Goal: Use online tool/utility: Utilize a website feature to perform a specific function

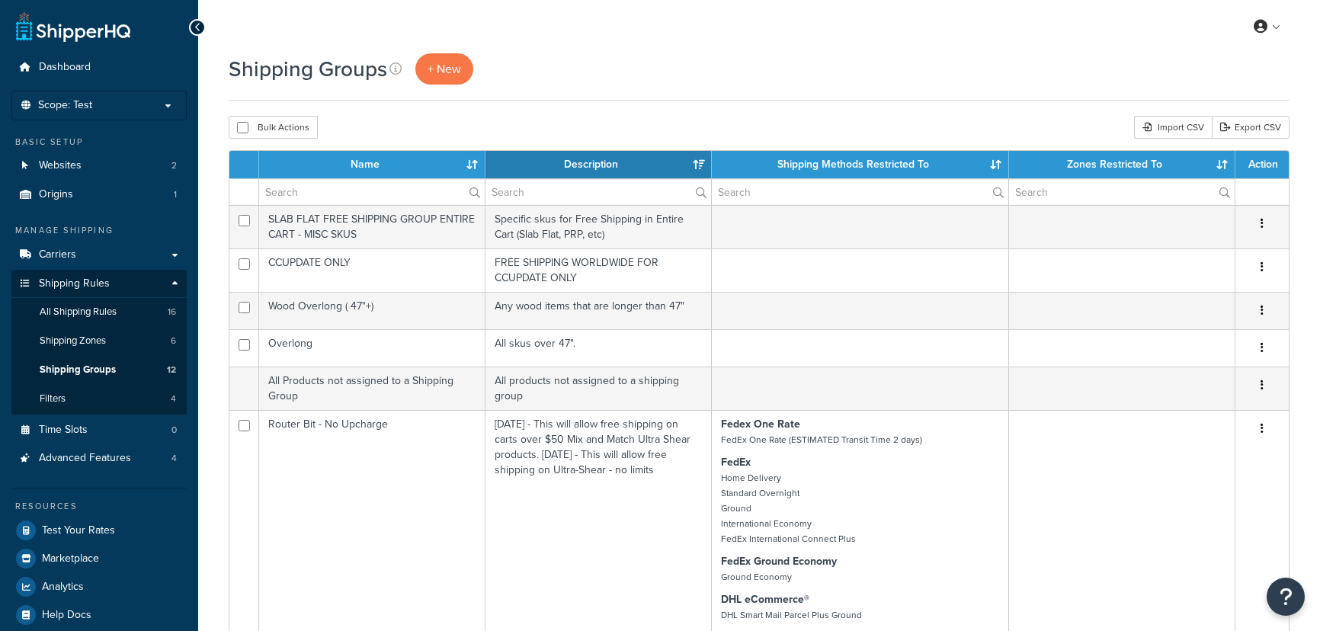
select select "15"
click at [123, 534] on link "Test Your Rates" at bounding box center [98, 530] width 175 height 27
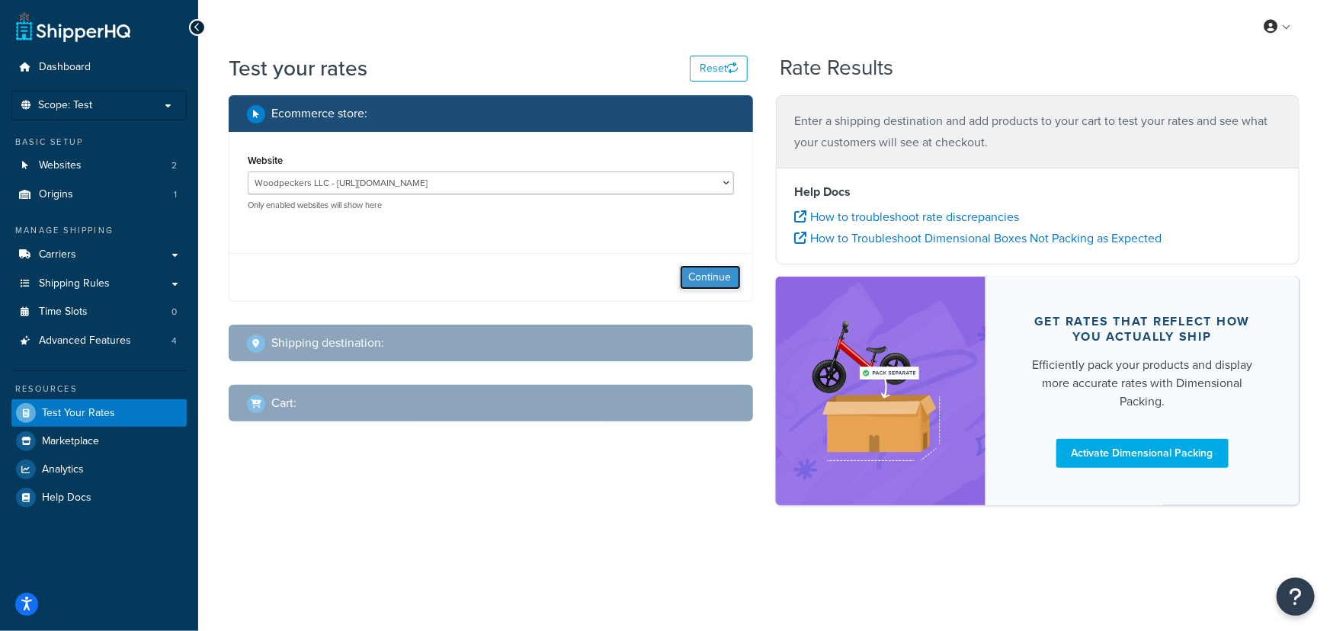
click at [707, 272] on button "Continue" at bounding box center [710, 277] width 61 height 24
select select "TX"
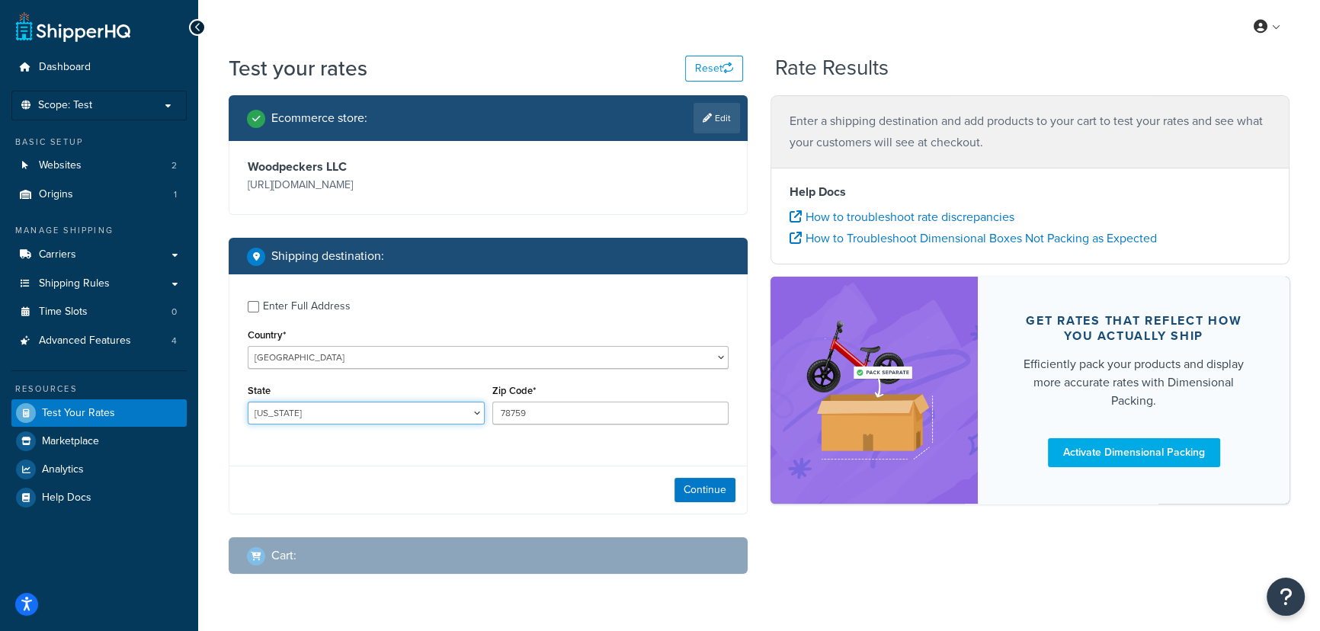
click at [412, 418] on select "Alabama Alaska American Samoa Arizona Arkansas Armed Forces Americas Armed Forc…" at bounding box center [366, 413] width 237 height 23
click at [573, 457] on div "Enter Full Address Country* United States United Kingdom Afghanistan Åland Isla…" at bounding box center [488, 394] width 519 height 240
click at [726, 501] on button "Continue" at bounding box center [705, 490] width 61 height 24
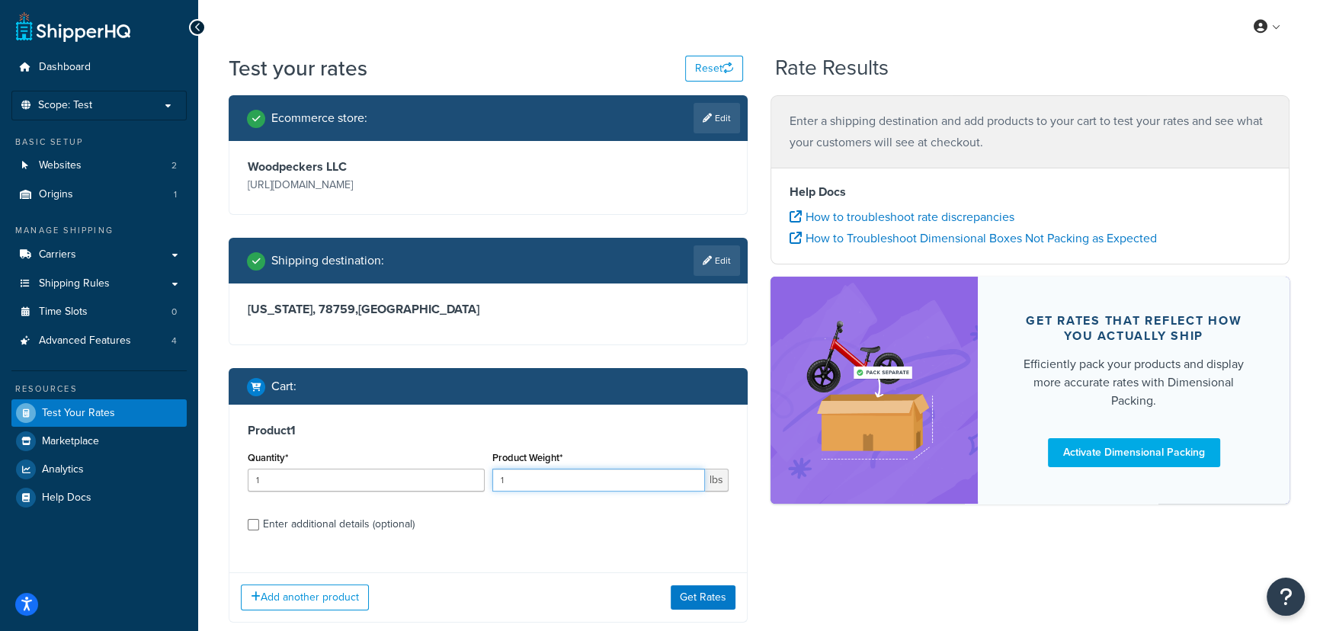
click at [534, 485] on input "1" at bounding box center [598, 480] width 213 height 23
type input "100"
click at [415, 527] on div "Enter additional details (optional)" at bounding box center [339, 524] width 152 height 21
click at [259, 527] on input "Enter additional details (optional)" at bounding box center [253, 524] width 11 height 11
checkbox input "true"
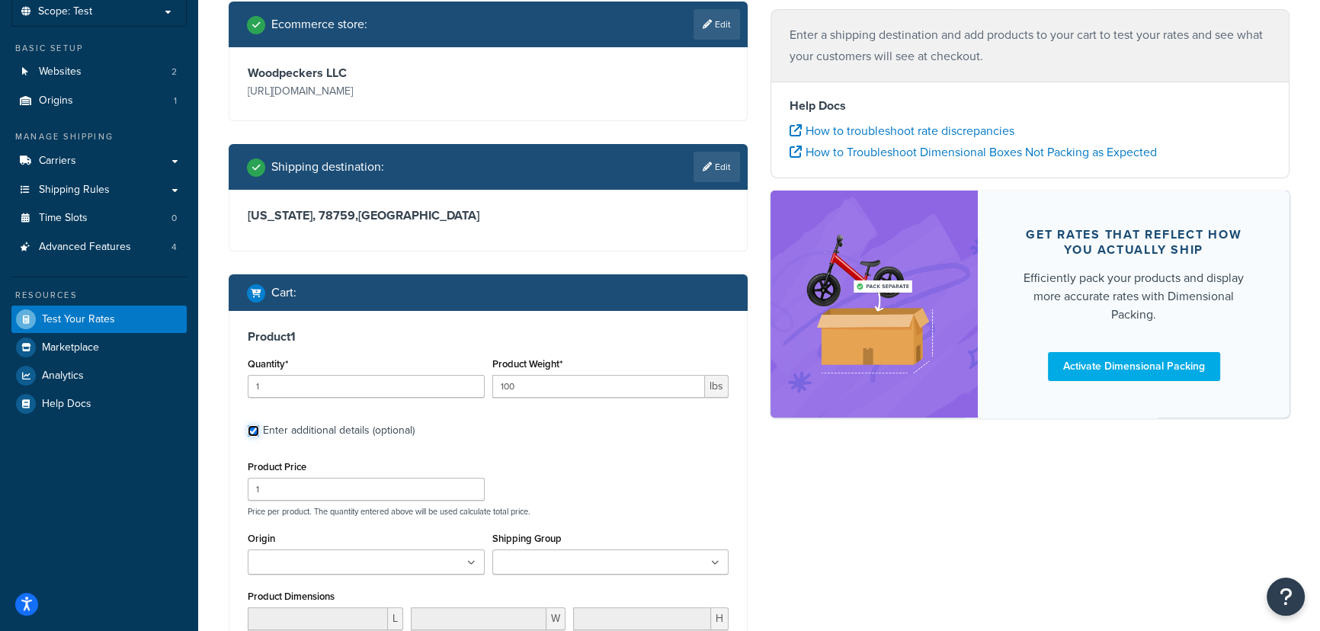
scroll to position [194, 0]
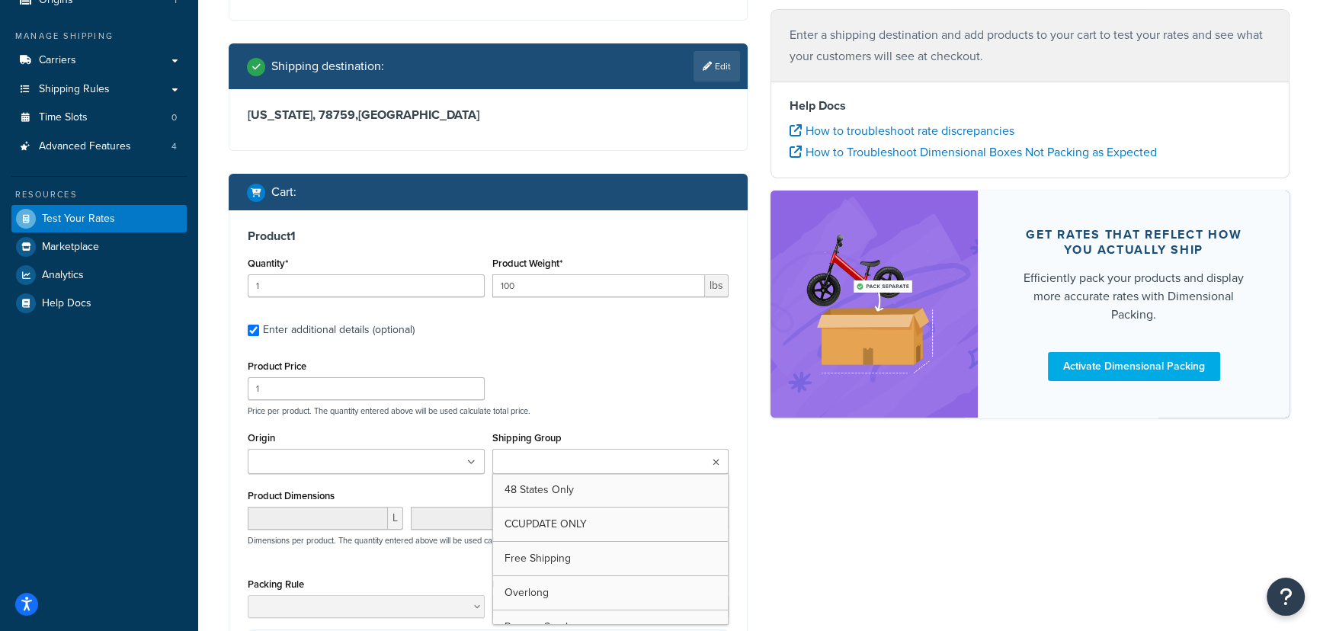
click at [540, 456] on input "Shipping Group" at bounding box center [564, 462] width 135 height 17
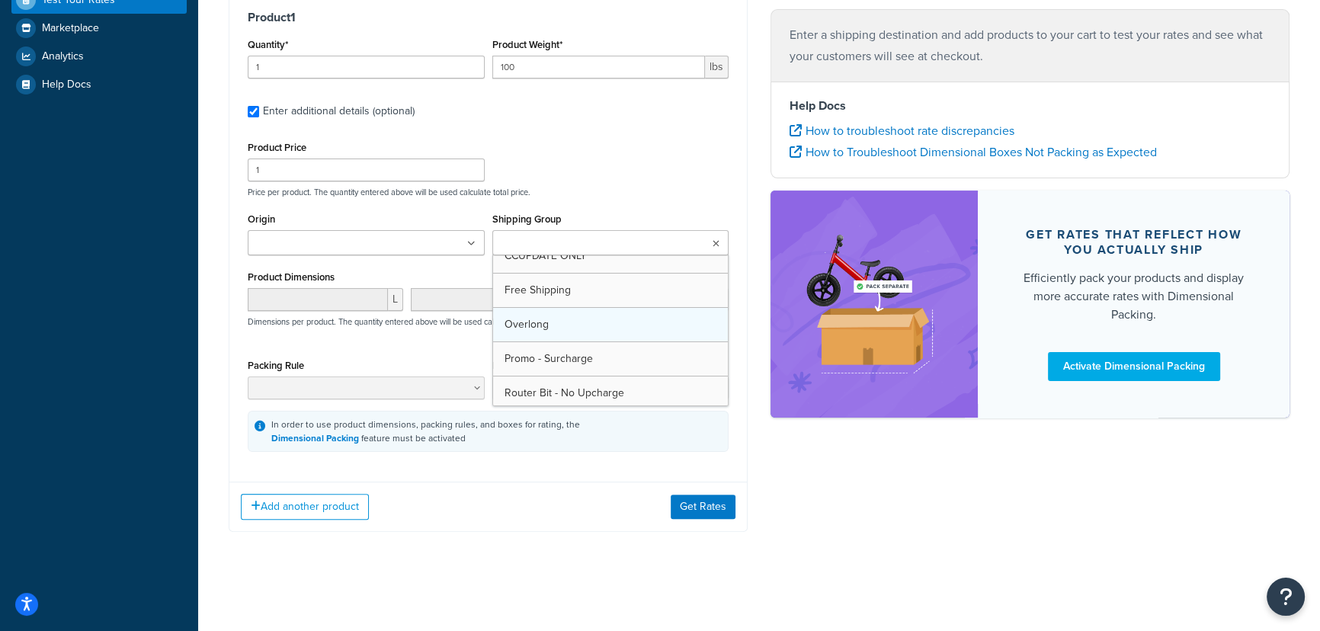
scroll to position [138, 0]
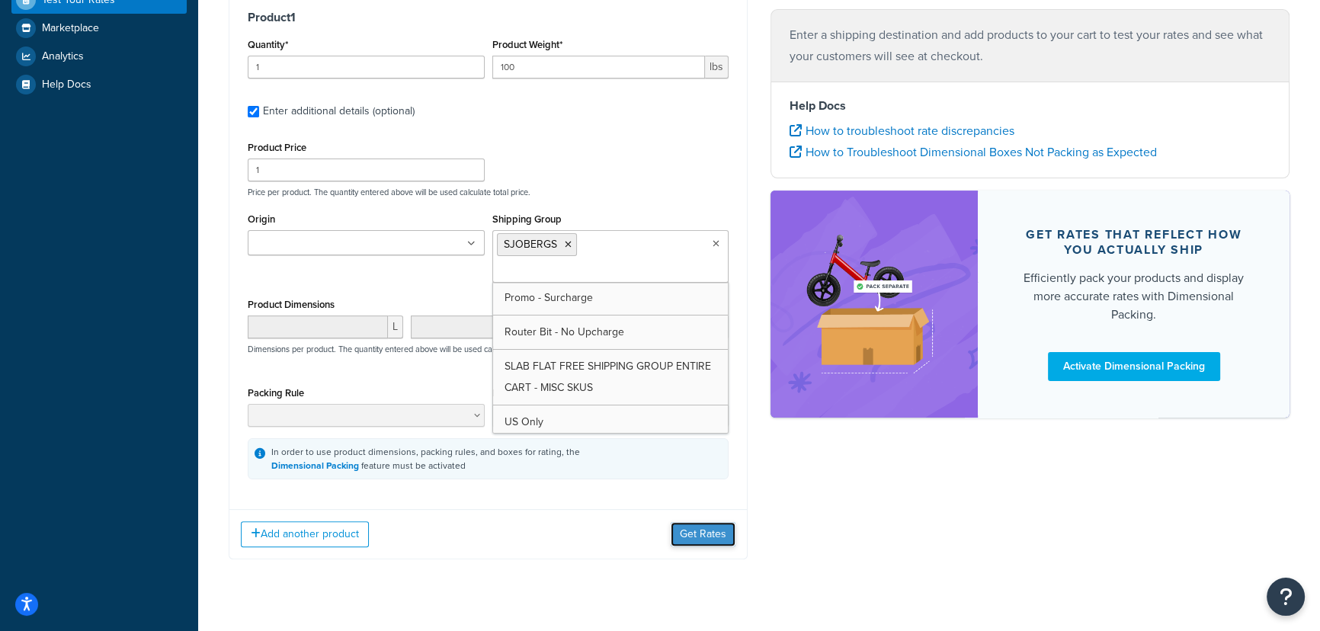
click at [704, 522] on button "Get Rates" at bounding box center [703, 534] width 65 height 24
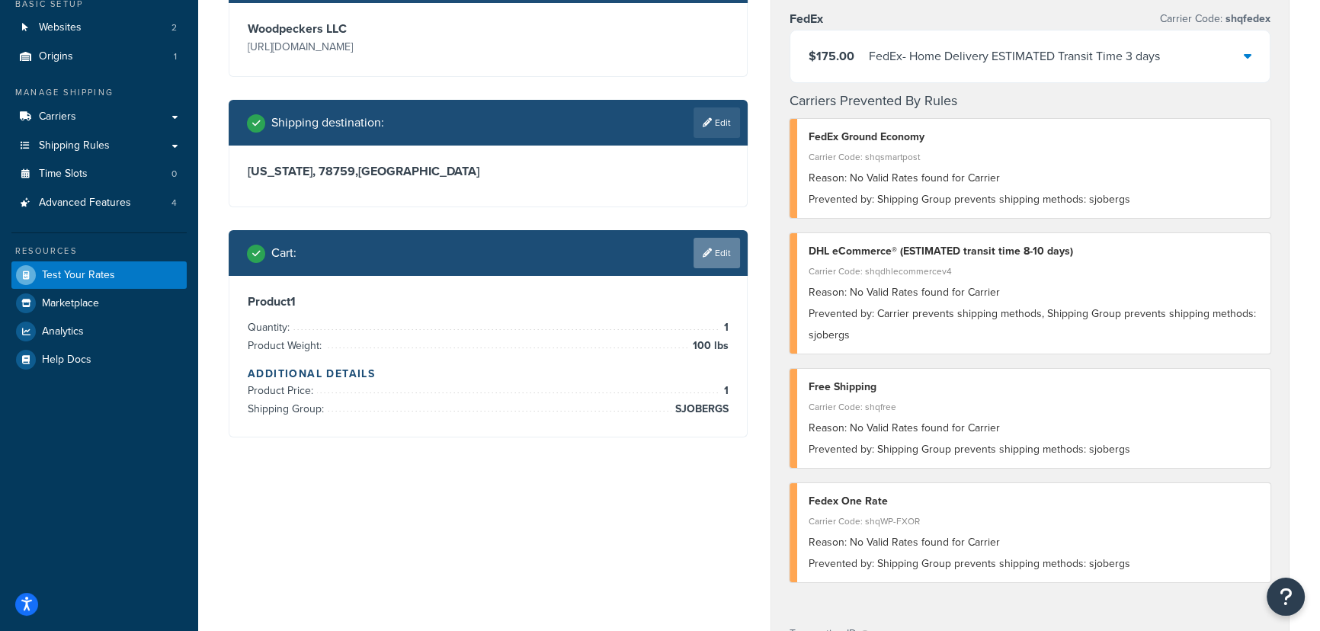
click at [716, 255] on link "Edit" at bounding box center [717, 253] width 46 height 30
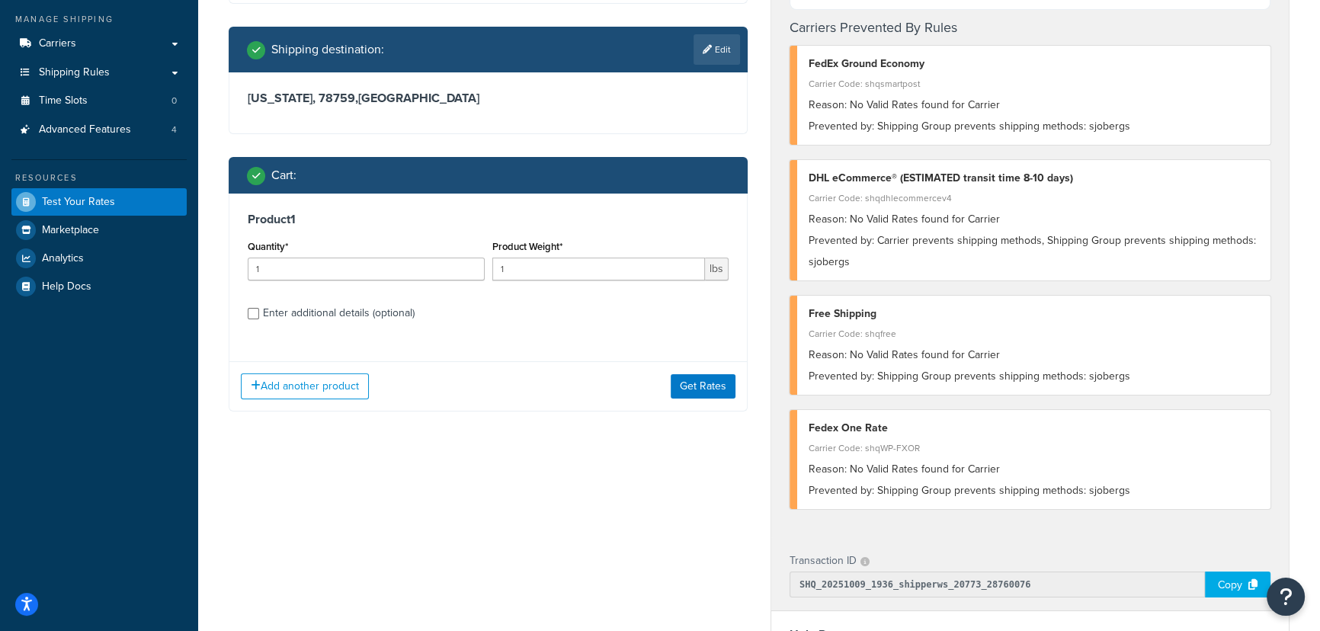
scroll to position [277, 0]
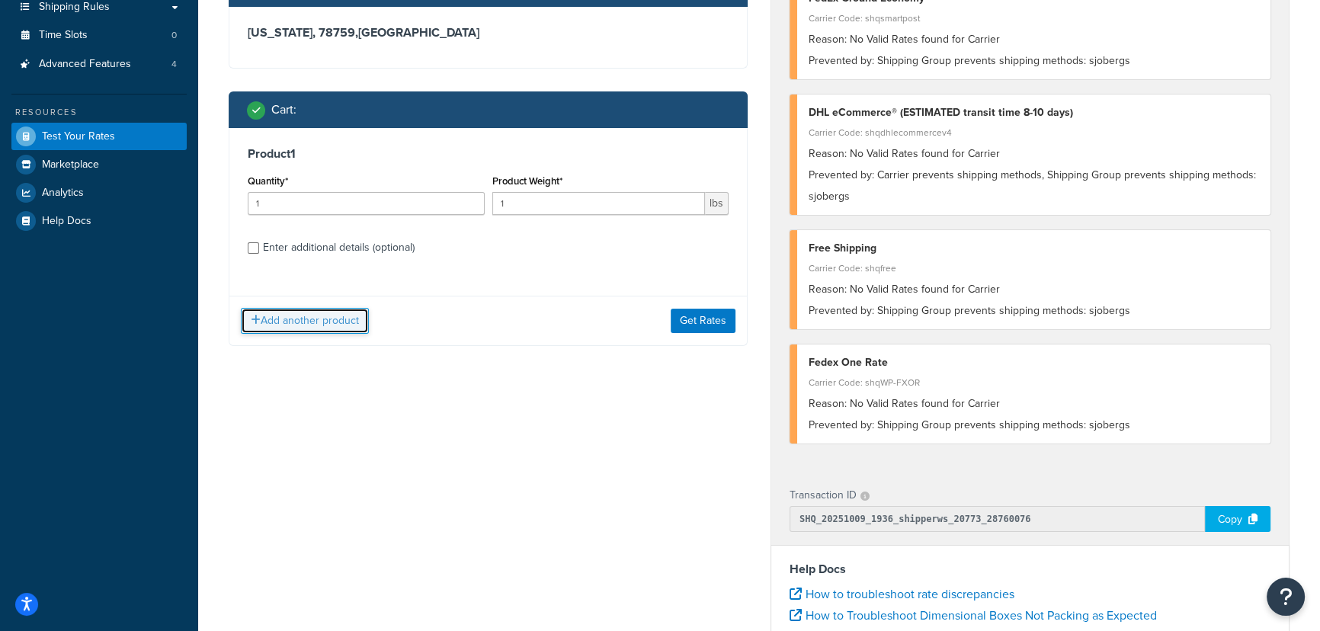
click at [328, 315] on button "Add another product" at bounding box center [305, 321] width 128 height 26
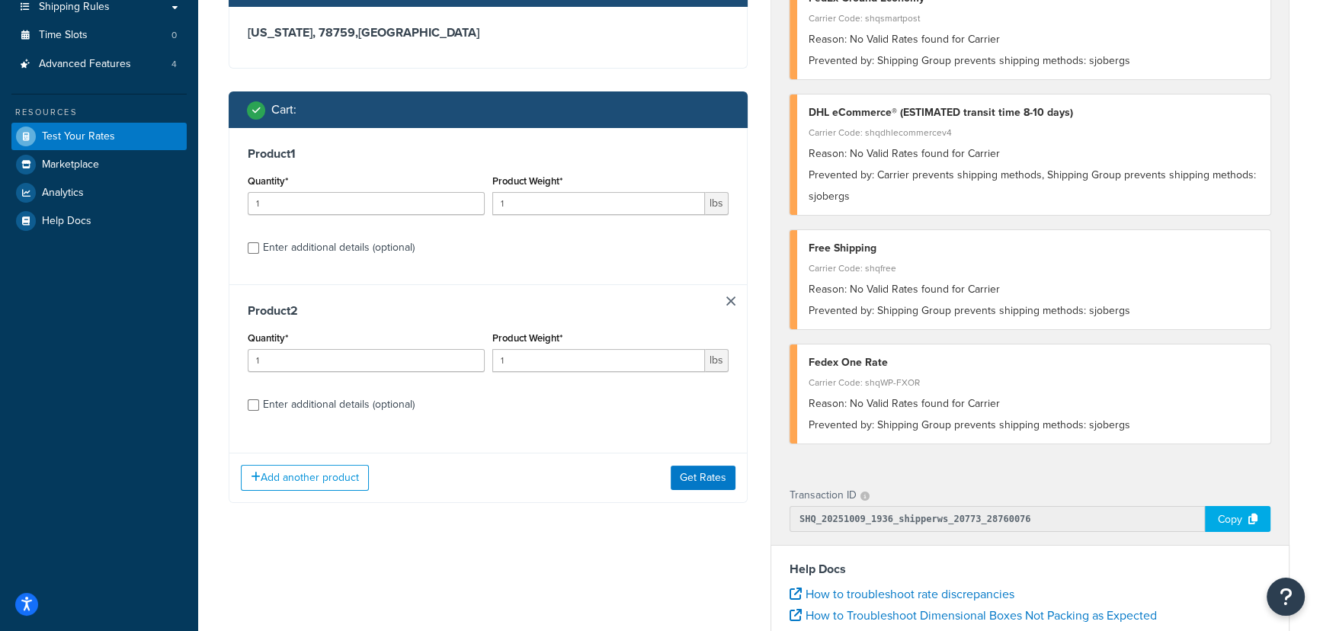
click at [395, 412] on div "Enter additional details (optional)" at bounding box center [339, 404] width 152 height 21
click at [259, 411] on input "Enter additional details (optional)" at bounding box center [253, 404] width 11 height 11
checkbox input "true"
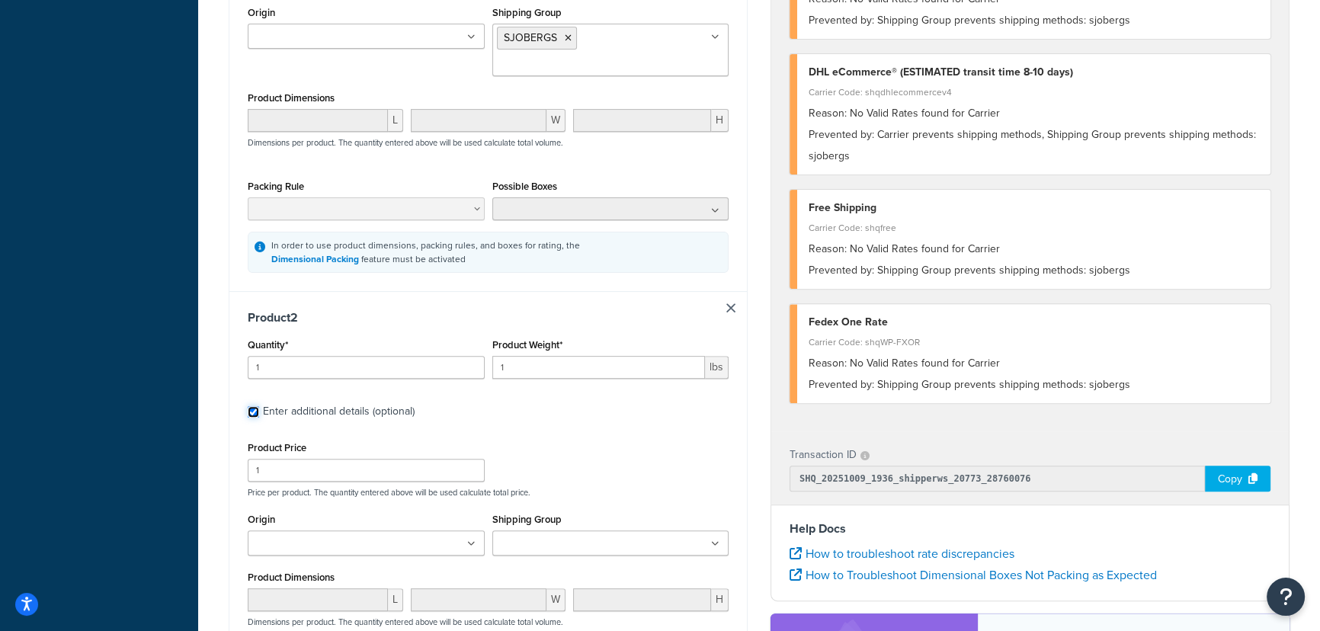
scroll to position [623, 0]
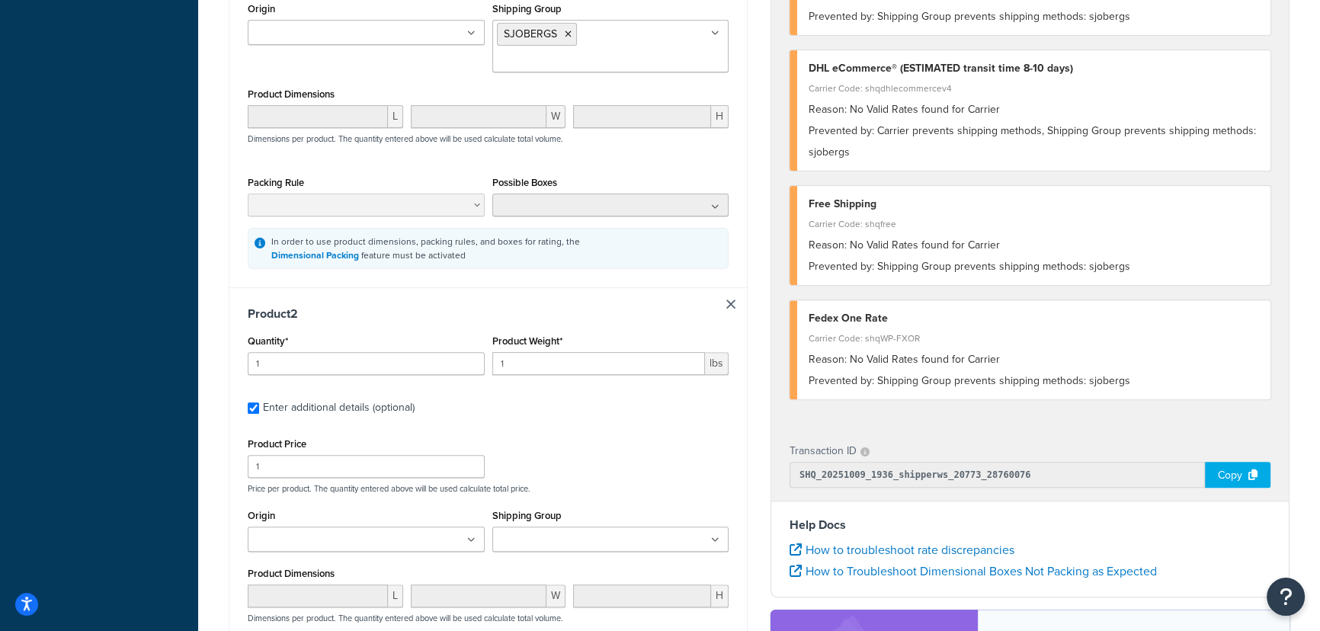
click at [562, 532] on input "Shipping Group" at bounding box center [564, 540] width 135 height 17
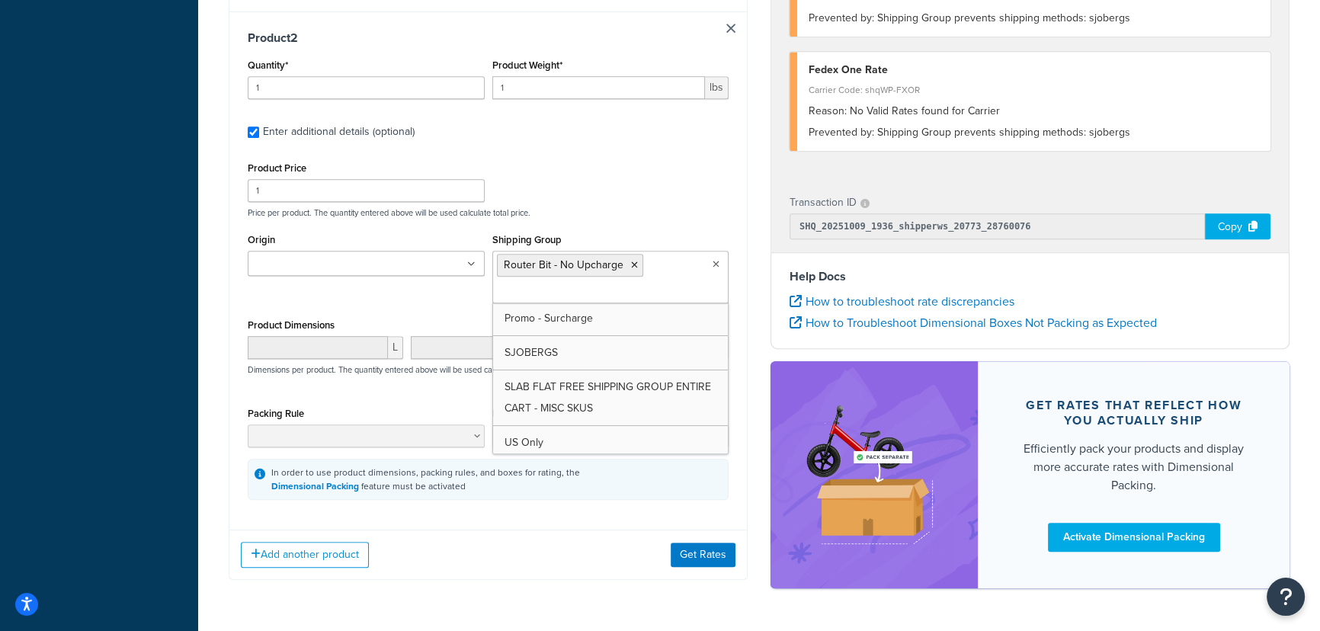
scroll to position [900, 0]
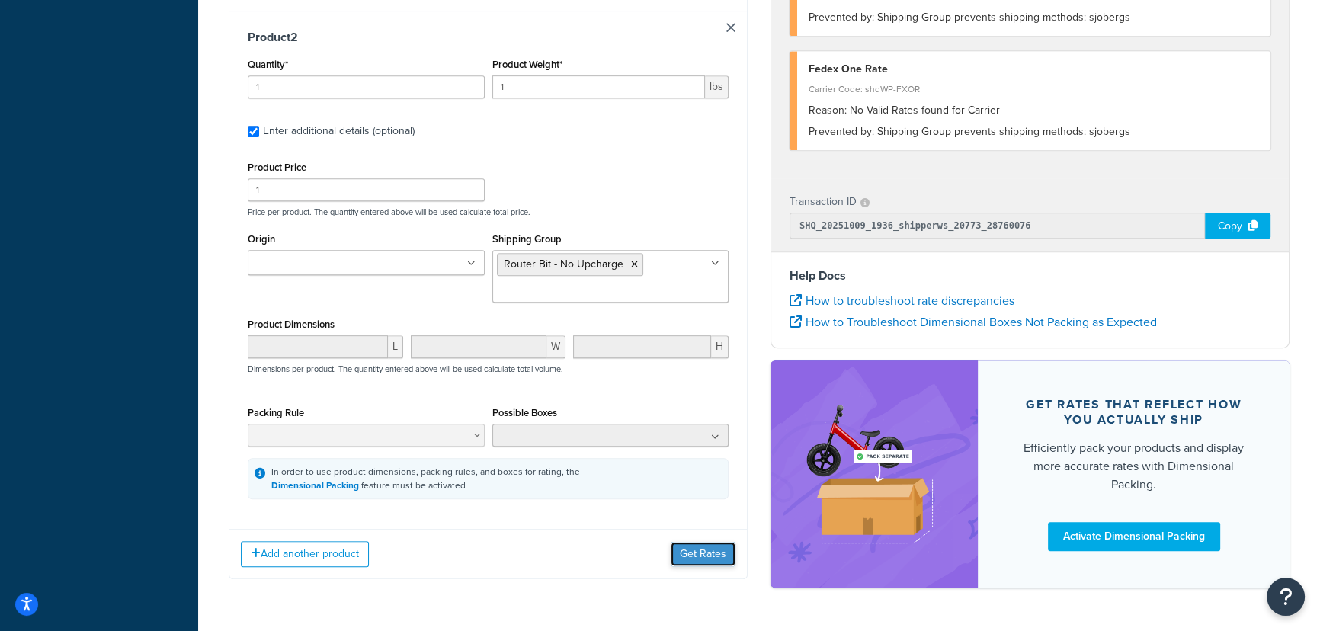
click at [708, 542] on button "Get Rates" at bounding box center [703, 554] width 65 height 24
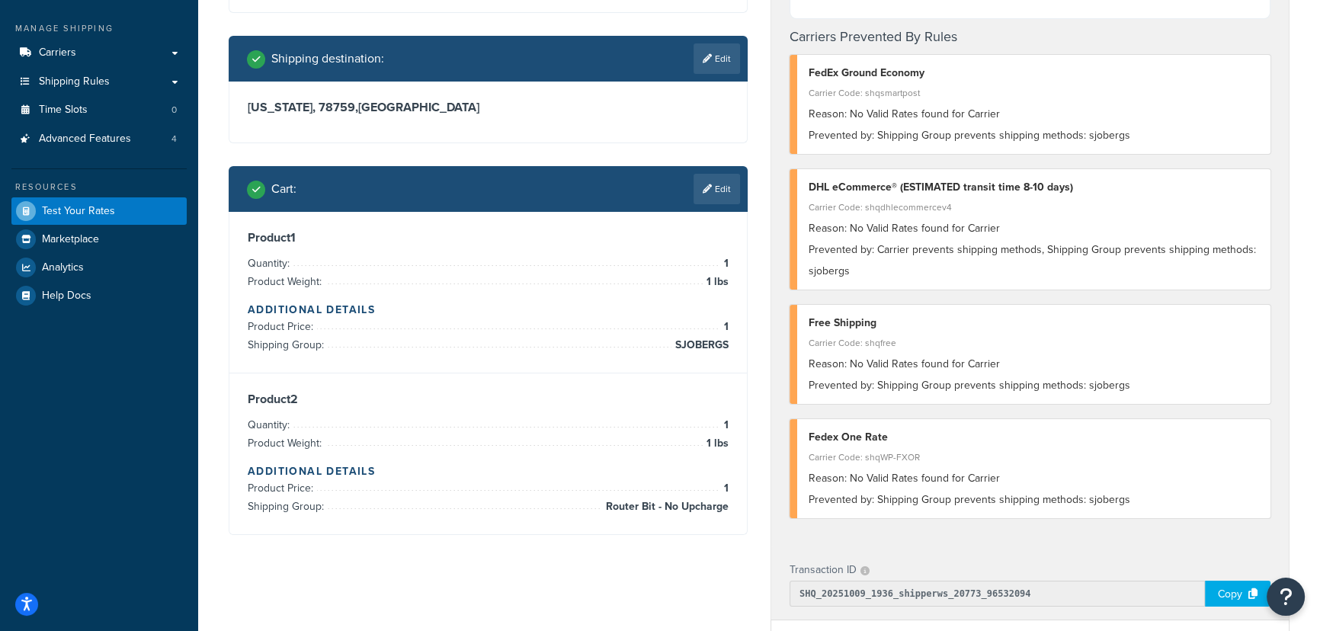
scroll to position [0, 0]
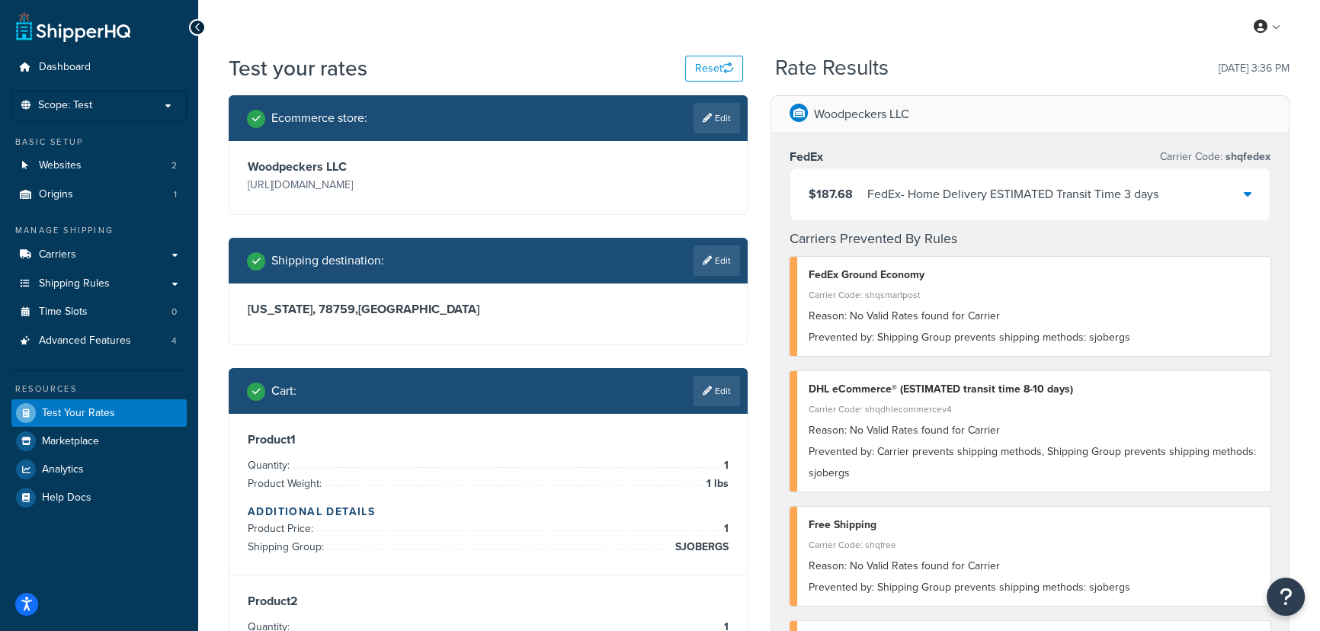
click at [1246, 194] on icon at bounding box center [1248, 193] width 8 height 12
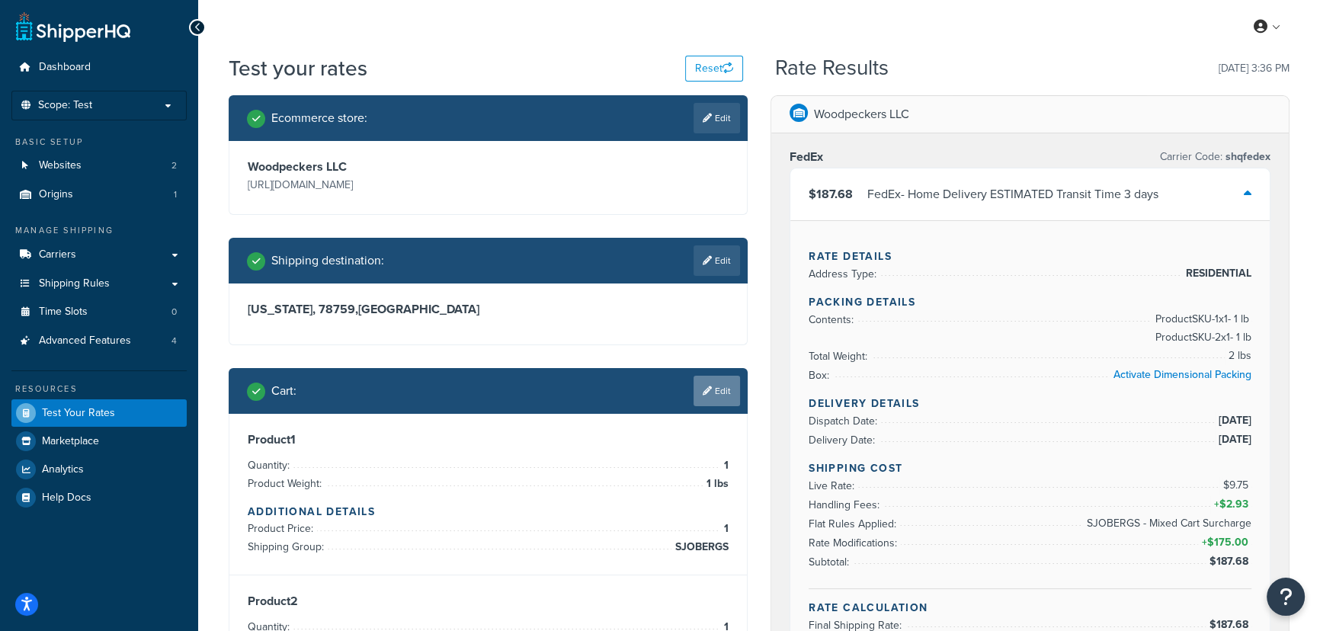
click at [723, 396] on link "Edit" at bounding box center [717, 391] width 46 height 30
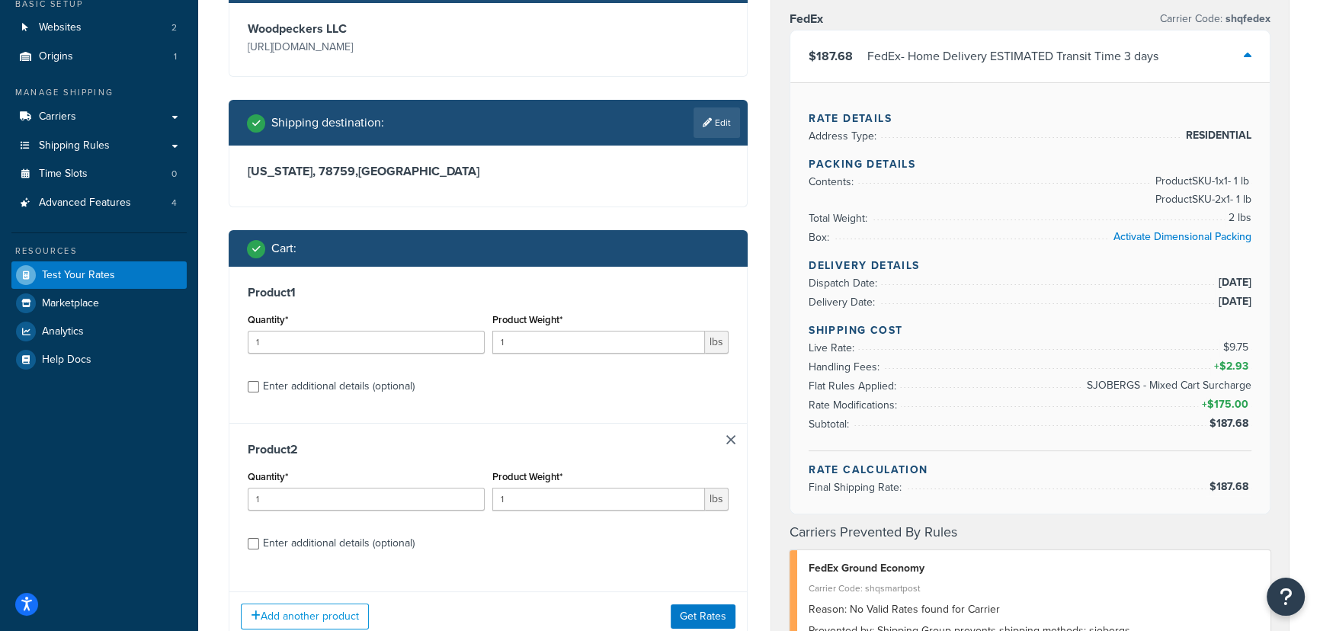
scroll to position [207, 0]
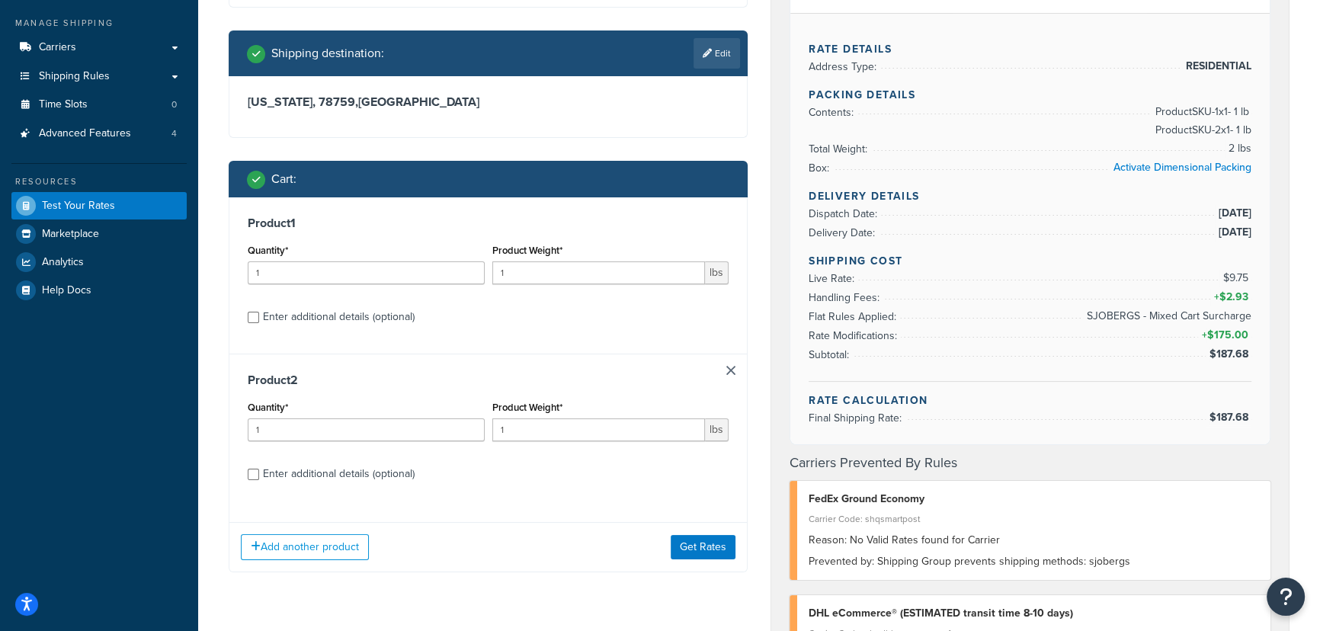
click at [412, 475] on div "Enter additional details (optional)" at bounding box center [339, 473] width 152 height 21
click at [259, 475] on input "Enter additional details (optional)" at bounding box center [253, 474] width 11 height 11
checkbox input "true"
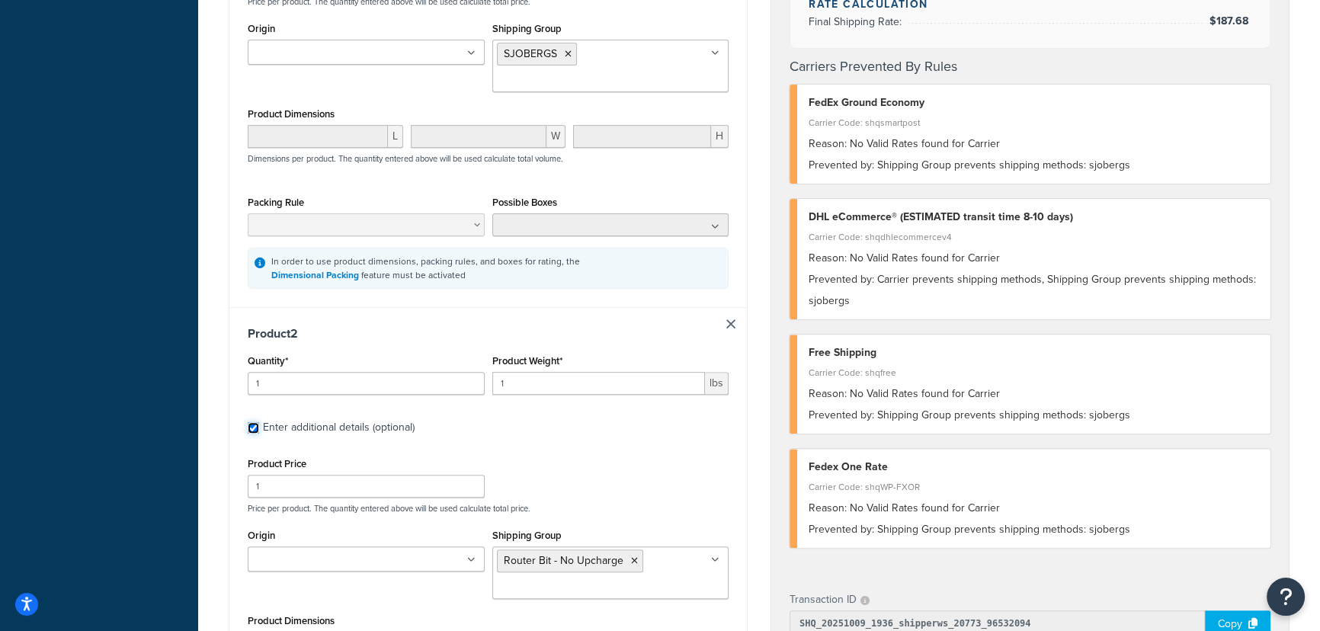
scroll to position [623, 0]
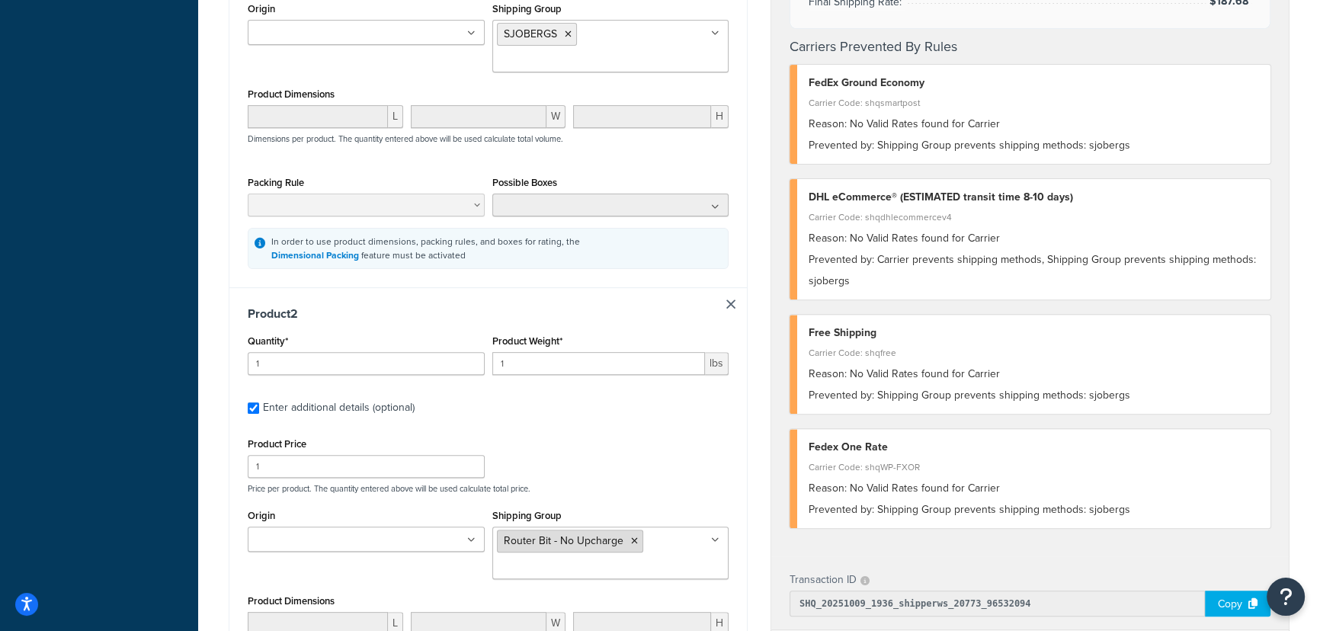
click at [634, 537] on icon at bounding box center [634, 541] width 7 height 9
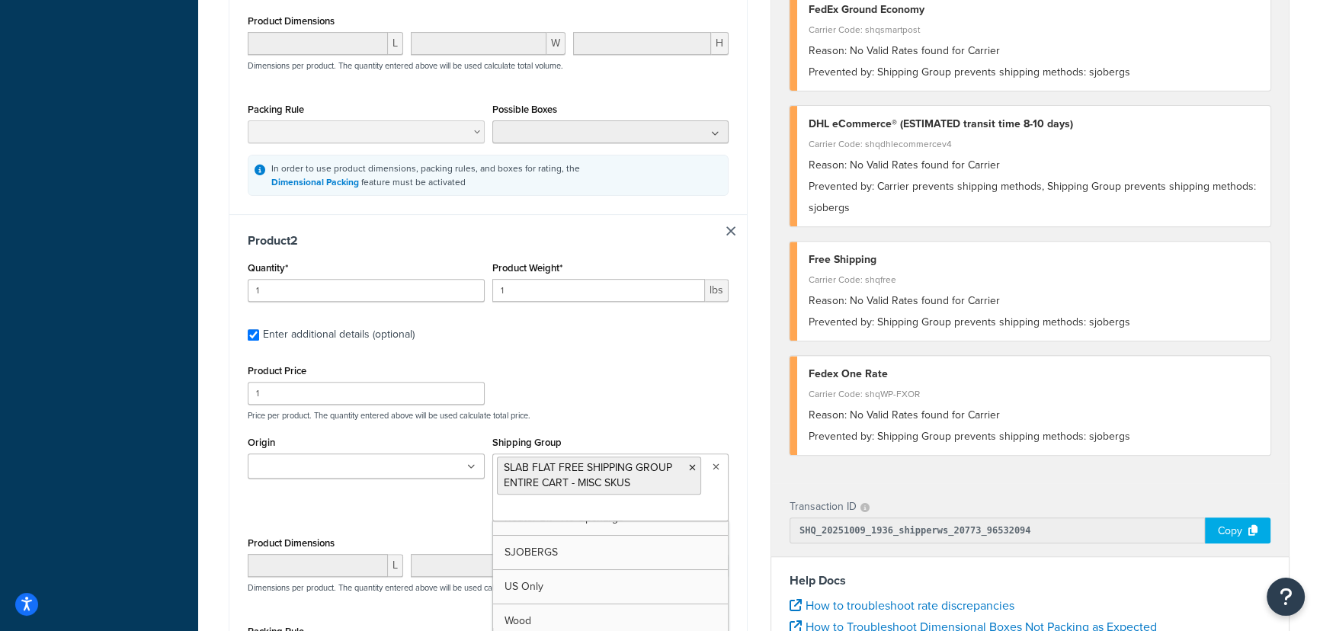
scroll to position [900, 0]
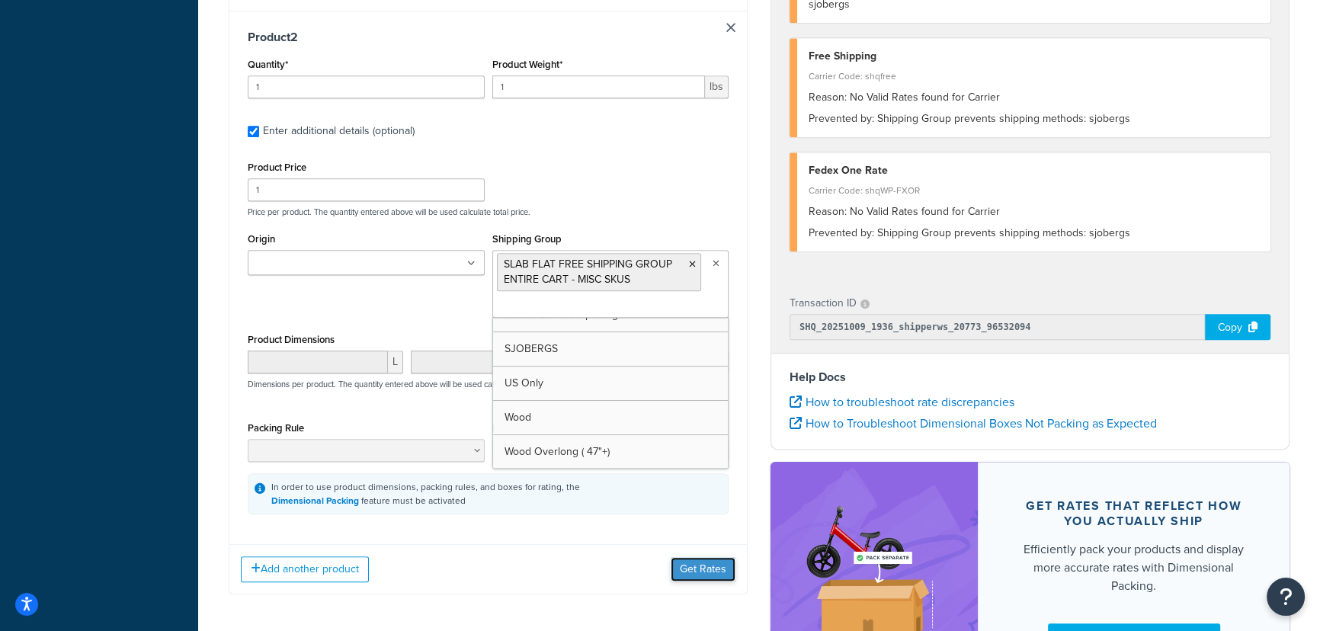
click at [704, 557] on button "Get Rates" at bounding box center [703, 569] width 65 height 24
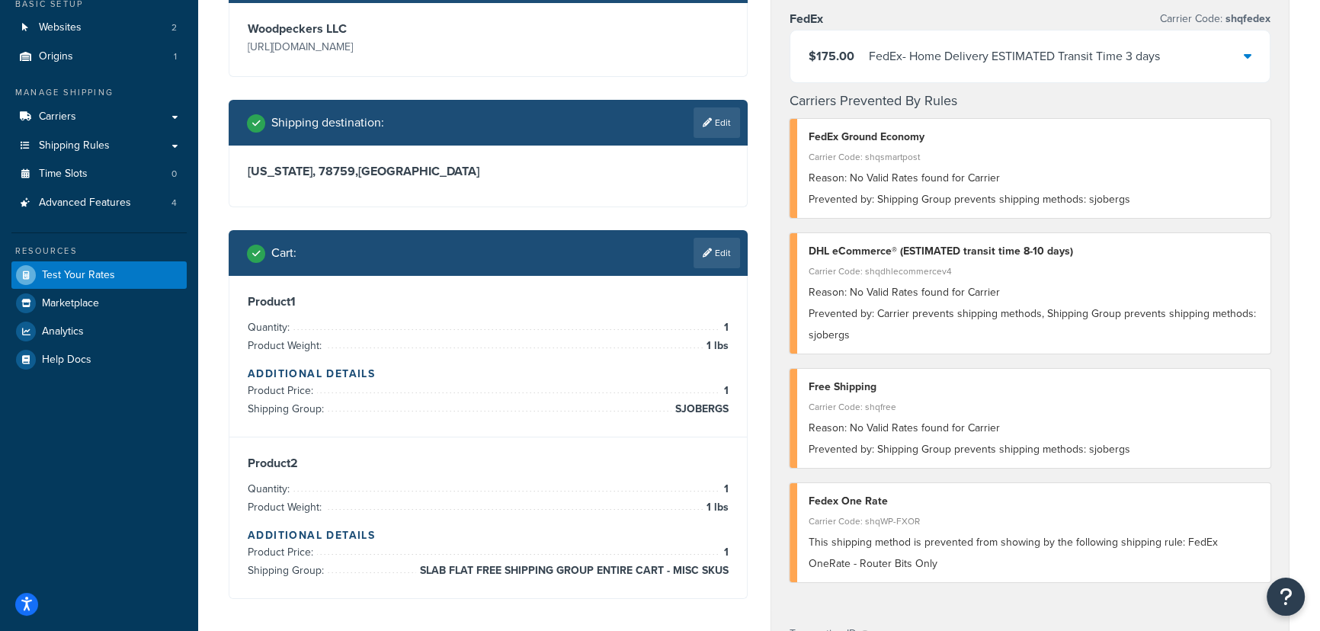
scroll to position [346, 0]
